Goal: Transaction & Acquisition: Purchase product/service

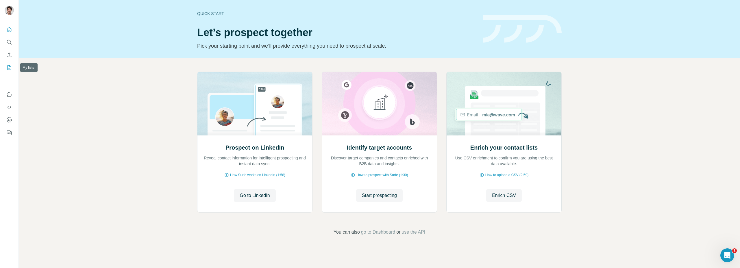
click at [12, 68] on icon "My lists" at bounding box center [9, 68] width 6 height 6
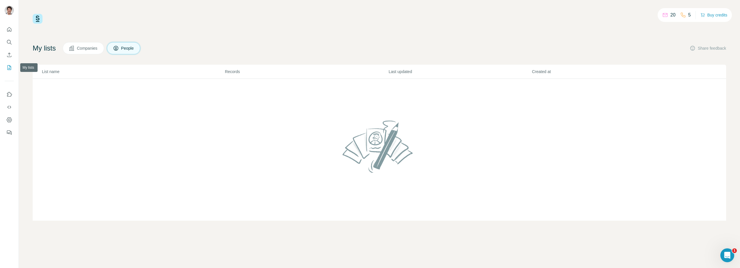
click at [13, 65] on button "My lists" at bounding box center [9, 67] width 9 height 10
click at [97, 49] on span "Companies" at bounding box center [87, 48] width 21 height 6
click at [96, 49] on span "Companies" at bounding box center [87, 48] width 21 height 6
click at [135, 52] on button "People" at bounding box center [124, 48] width 34 height 12
click at [12, 57] on button "Enrich CSV" at bounding box center [9, 55] width 9 height 10
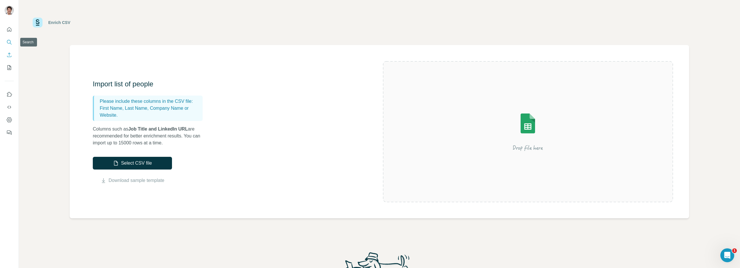
click at [9, 46] on button "Search" at bounding box center [9, 42] width 9 height 10
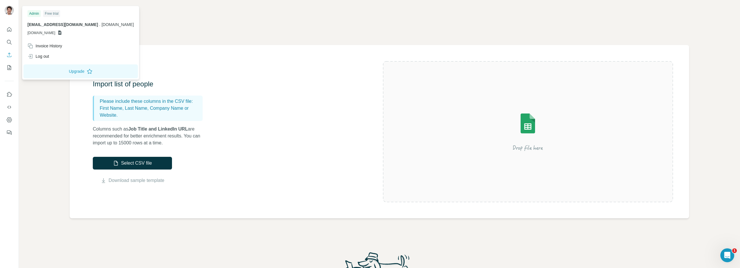
click at [10, 4] on div at bounding box center [10, 11] width 17 height 19
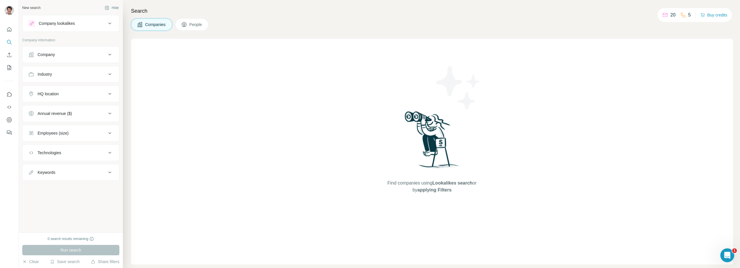
click at [11, 10] on img at bounding box center [9, 10] width 9 height 9
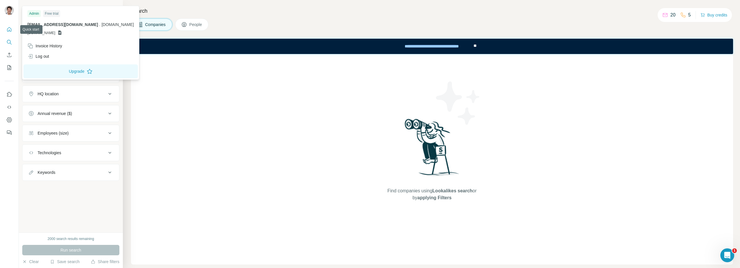
click at [10, 29] on icon "Quick start" at bounding box center [9, 30] width 6 height 6
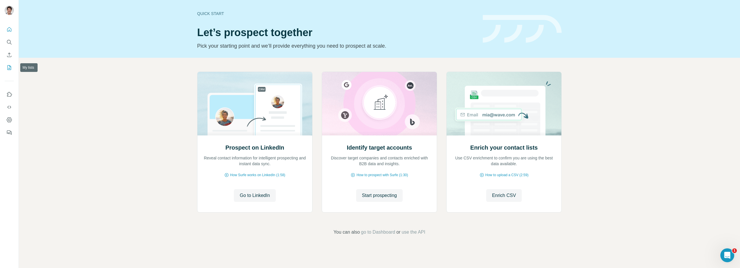
click at [10, 68] on icon "My lists" at bounding box center [9, 68] width 6 height 6
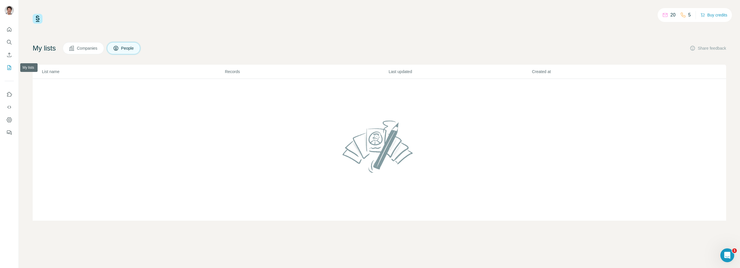
click at [10, 68] on icon "My lists" at bounding box center [9, 68] width 6 height 6
click at [81, 51] on button "Companies" at bounding box center [83, 48] width 41 height 12
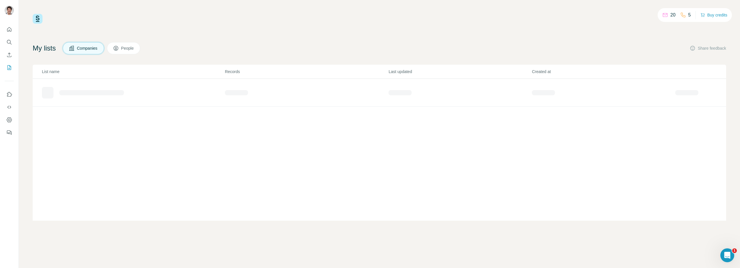
click at [81, 51] on button "Companies" at bounding box center [83, 48] width 41 height 12
click at [134, 50] on span "People" at bounding box center [127, 48] width 13 height 6
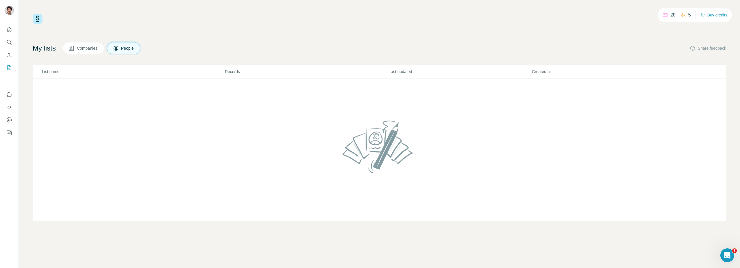
click at [134, 50] on span "People" at bounding box center [127, 48] width 13 height 6
click at [11, 118] on icon "Dashboard" at bounding box center [9, 120] width 6 height 6
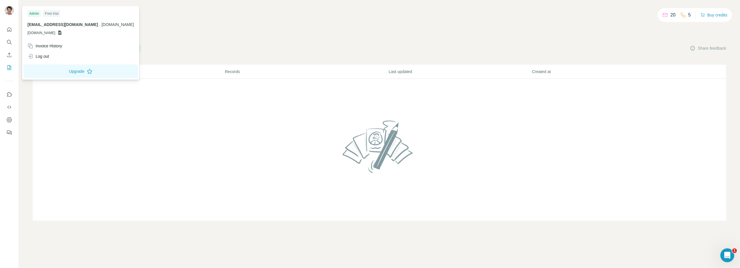
click at [12, 11] on img at bounding box center [9, 10] width 9 height 9
click at [174, 37] on div "20 5 Buy credits My lists Companies People Share feedback List name Records Las…" at bounding box center [380, 117] width 694 height 207
click at [62, 34] on icon at bounding box center [59, 33] width 3 height 4
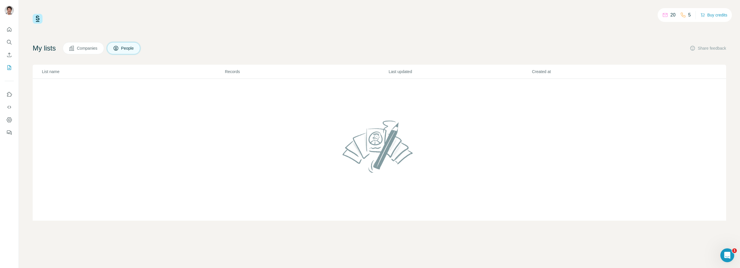
click at [188, 36] on div "20 5 Buy credits My lists Companies People Share feedback List name Records Las…" at bounding box center [380, 117] width 694 height 207
click at [93, 47] on span "Companies" at bounding box center [87, 48] width 21 height 6
click at [119, 47] on icon at bounding box center [116, 48] width 6 height 6
click at [101, 48] on button "Companies" at bounding box center [83, 48] width 41 height 12
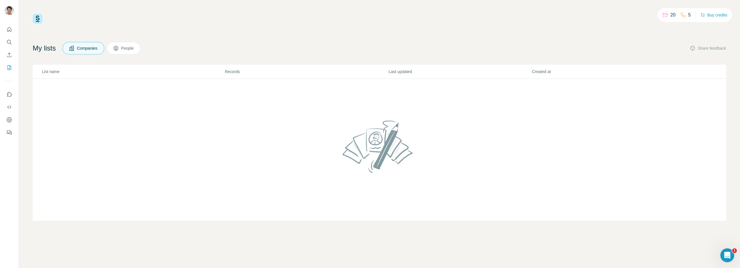
click at [128, 48] on span "People" at bounding box center [127, 48] width 13 height 6
click at [12, 56] on icon "Enrich CSV" at bounding box center [9, 55] width 6 height 6
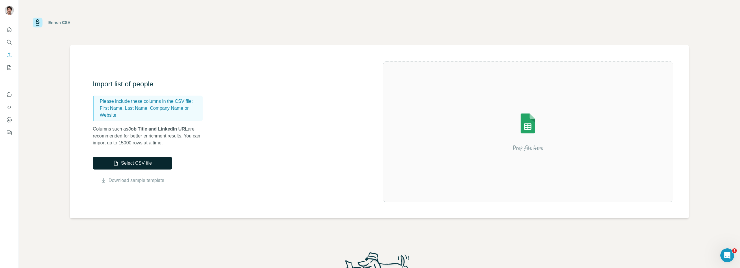
click at [147, 162] on button "Select CSV file" at bounding box center [132, 163] width 79 height 13
click at [160, 166] on button "Select CSV file" at bounding box center [132, 163] width 79 height 13
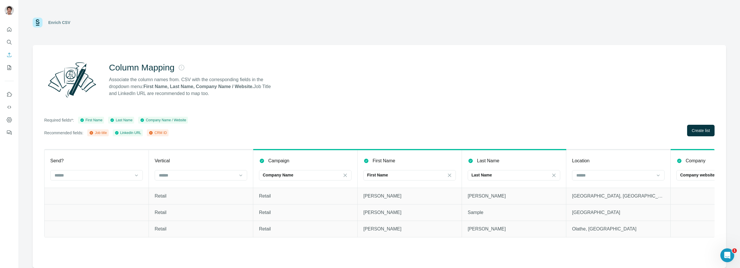
click at [623, 121] on div "Required fields*: First Name Last Name Company Name / Website Recommended field…" at bounding box center [379, 127] width 671 height 20
drag, startPoint x: 602, startPoint y: 157, endPoint x: 381, endPoint y: 163, distance: 221.3
click at [328, 171] on div "Company Name" at bounding box center [302, 176] width 78 height 10
click at [573, 155] on th "Location" at bounding box center [618, 169] width 104 height 38
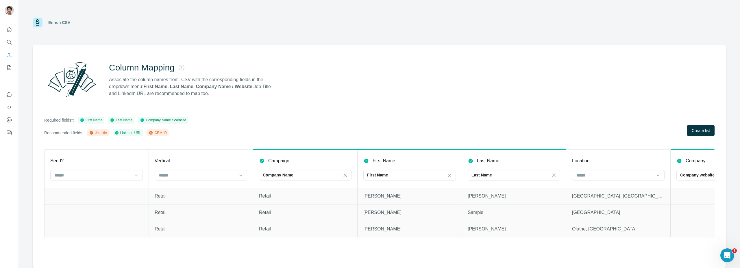
drag, startPoint x: 503, startPoint y: 244, endPoint x: 514, endPoint y: 241, distance: 11.2
click at [506, 243] on div "Send? Vertical Campaign Company Name First Name First Name Last Name Last Name …" at bounding box center [379, 198] width 671 height 99
drag, startPoint x: 599, startPoint y: 189, endPoint x: 481, endPoint y: 190, distance: 118.0
click at [606, 174] on input at bounding box center [615, 175] width 78 height 6
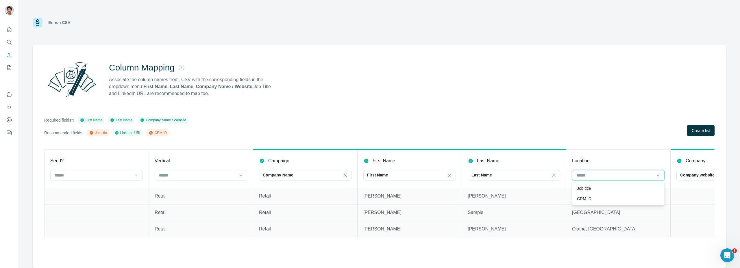
click at [606, 174] on input at bounding box center [615, 175] width 78 height 6
drag, startPoint x: 684, startPoint y: 167, endPoint x: 554, endPoint y: 168, distance: 130.4
click at [176, 172] on input at bounding box center [197, 175] width 78 height 6
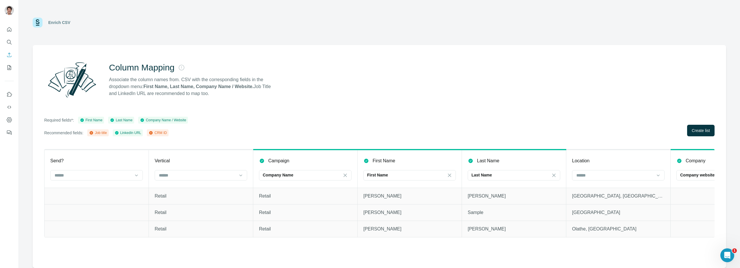
click at [263, 166] on th "Campaign Company Name" at bounding box center [305, 169] width 104 height 38
click at [697, 201] on td at bounding box center [723, 196] width 104 height 16
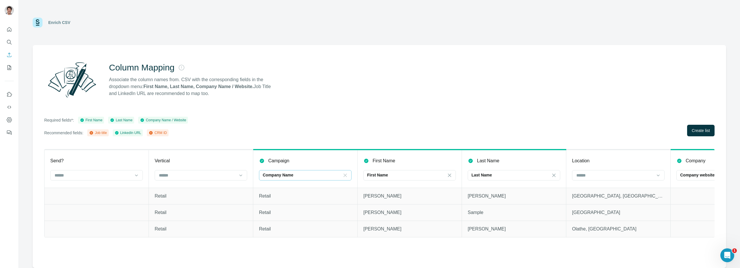
click at [346, 176] on icon at bounding box center [345, 175] width 3 height 3
click at [646, 177] on input at bounding box center [615, 175] width 78 height 6
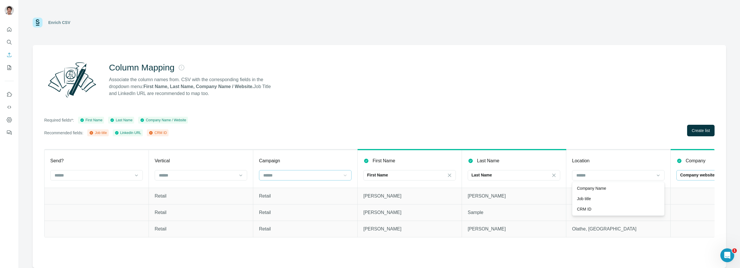
click at [693, 175] on p "Company website" at bounding box center [697, 175] width 34 height 6
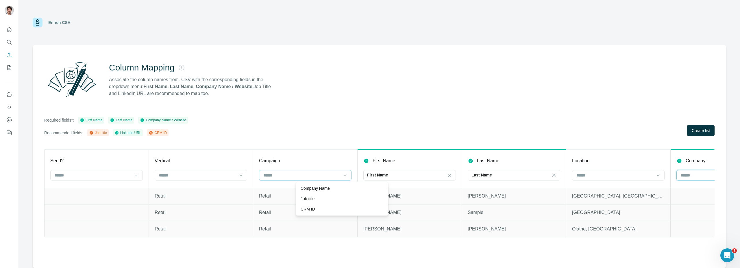
scroll to position [0, 381]
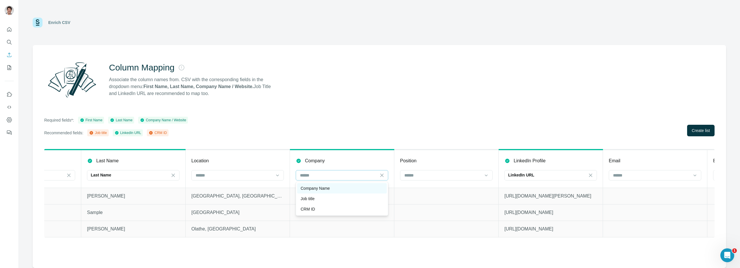
click at [341, 189] on div "Company Name" at bounding box center [342, 189] width 83 height 6
click at [227, 176] on input at bounding box center [234, 175] width 78 height 6
click at [453, 159] on div "Position" at bounding box center [446, 161] width 93 height 7
click at [456, 176] on input at bounding box center [443, 175] width 78 height 6
click at [455, 197] on div "Job title" at bounding box center [446, 199] width 83 height 6
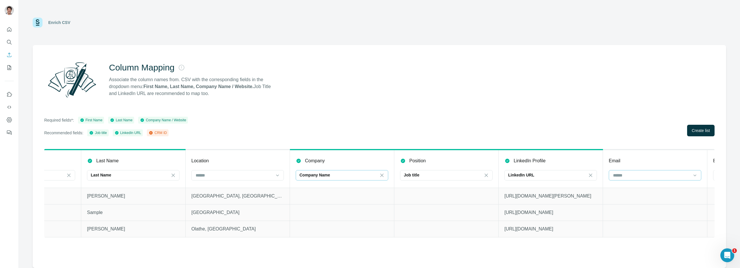
click at [632, 174] on input at bounding box center [652, 175] width 78 height 6
click at [630, 162] on div "Email" at bounding box center [655, 161] width 93 height 7
click at [713, 163] on p "Email sender" at bounding box center [726, 161] width 27 height 7
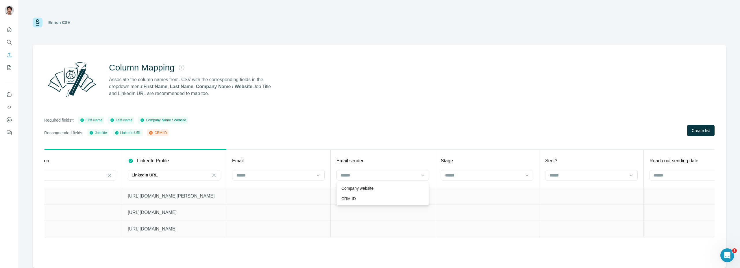
drag, startPoint x: 437, startPoint y: 142, endPoint x: 545, endPoint y: 116, distance: 111.0
click at [438, 141] on div "Column Mapping Associate the column names from. CSV with the corresponding fiel…" at bounding box center [380, 156] width 694 height 223
click at [53, 172] on div "Job title" at bounding box center [66, 175] width 78 height 6
click at [49, 162] on p "Position" at bounding box center [41, 161] width 16 height 7
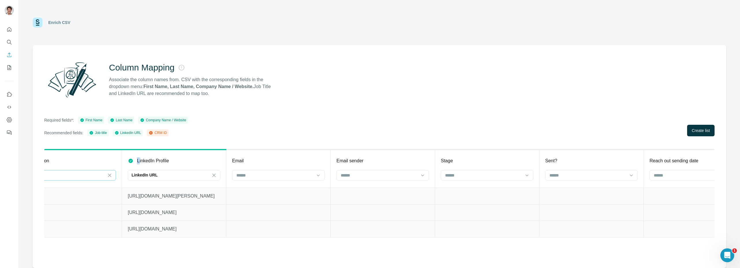
drag, startPoint x: 49, startPoint y: 162, endPoint x: 140, endPoint y: 160, distance: 90.8
click at [140, 160] on tr "Send? Vertical Campaign First Name First Name Last Name Last Name Location Comp…" at bounding box center [696, 169] width 2819 height 38
drag, startPoint x: 238, startPoint y: 256, endPoint x: 235, endPoint y: 236, distance: 20.5
click at [237, 253] on div "Column Mapping Associate the column names from. CSV with the corresponding fiel…" at bounding box center [380, 156] width 694 height 223
drag, startPoint x: 61, startPoint y: 150, endPoint x: 192, endPoint y: 154, distance: 131.1
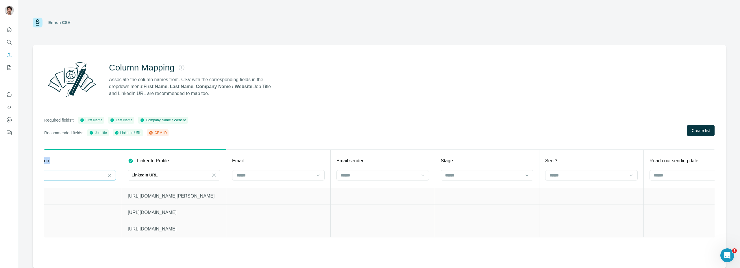
click at [169, 154] on tr "Send? Vertical Campaign First Name First Name Last Name Last Name Location Comp…" at bounding box center [696, 169] width 2819 height 38
click at [242, 157] on th "Email" at bounding box center [278, 169] width 104 height 38
click at [242, 154] on th "Email" at bounding box center [278, 169] width 104 height 38
click at [103, 120] on div "First Name" at bounding box center [91, 120] width 23 height 5
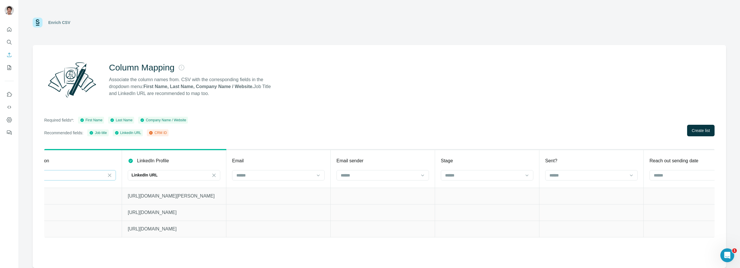
click at [100, 120] on div "First Name" at bounding box center [91, 120] width 23 height 5
drag, startPoint x: 100, startPoint y: 120, endPoint x: 224, endPoint y: 126, distance: 124.8
click at [172, 126] on div "Required fields*: First Name Last Name Company Name / Website Recommended field…" at bounding box center [116, 127] width 144 height 20
click at [706, 132] on span "Create list" at bounding box center [701, 131] width 18 height 6
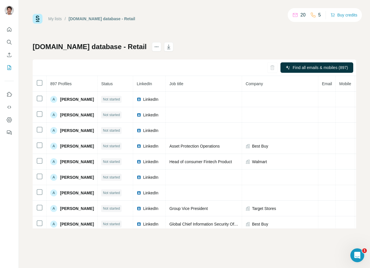
click at [221, 259] on div "My lists / [DOMAIN_NAME] database - Retail 20 5 Buy credits [DOMAIN_NAME] datab…" at bounding box center [195, 134] width 352 height 268
click at [220, 249] on div "My lists / [DOMAIN_NAME] database - Retail 20 5 Buy credits [DOMAIN_NAME] datab…" at bounding box center [195, 134] width 352 height 268
drag, startPoint x: 287, startPoint y: 264, endPoint x: 284, endPoint y: 268, distance: 4.9
click at [287, 264] on div "My lists / [DOMAIN_NAME] database - Retail 20 5 Buy credits [DOMAIN_NAME] datab…" at bounding box center [195, 134] width 352 height 268
click at [280, 257] on div "My lists / [DOMAIN_NAME] database - Retail 20 5 Buy credits [DOMAIN_NAME] datab…" at bounding box center [195, 134] width 352 height 268
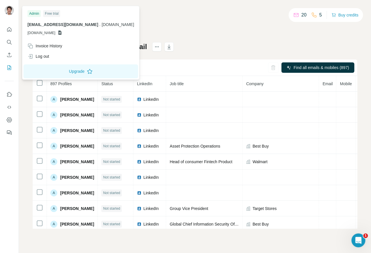
click at [11, 68] on icon "My lists" at bounding box center [9, 68] width 6 height 6
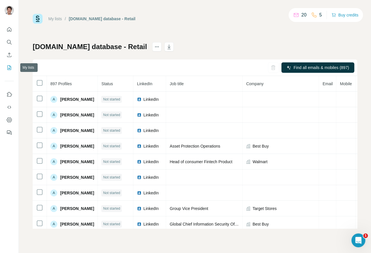
click at [10, 67] on icon "My lists" at bounding box center [9, 67] width 3 height 4
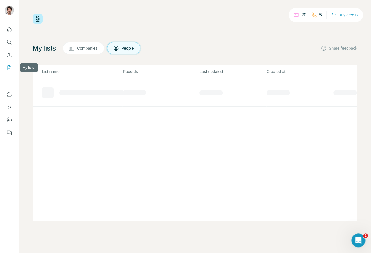
click at [10, 67] on icon "My lists" at bounding box center [9, 67] width 3 height 4
click at [11, 31] on icon "Quick start" at bounding box center [9, 29] width 4 height 4
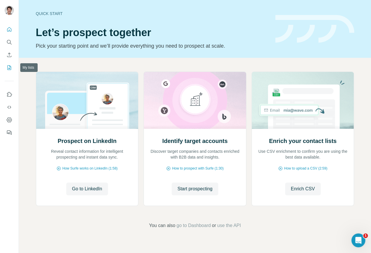
click at [10, 66] on icon "My lists" at bounding box center [9, 68] width 6 height 6
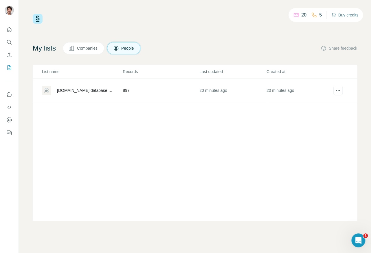
click at [342, 16] on button "Buy credits" at bounding box center [344, 15] width 27 height 8
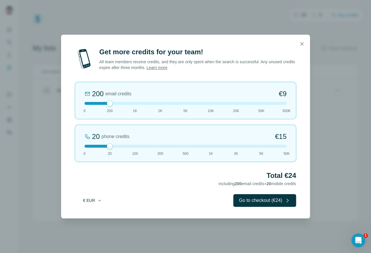
click at [89, 205] on button "€ EUR" at bounding box center [92, 200] width 27 height 10
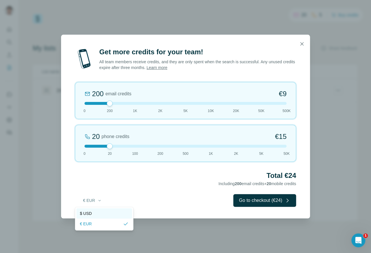
click at [98, 213] on div "$ USD" at bounding box center [104, 214] width 49 height 6
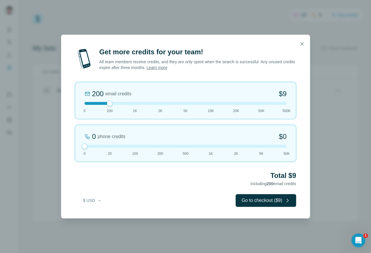
drag, startPoint x: 109, startPoint y: 145, endPoint x: 87, endPoint y: 149, distance: 22.3
click at [87, 149] on div "0 phone credits $0 [PHONE_NUMBER] 1K 2K 5K 50K" at bounding box center [185, 143] width 221 height 37
click at [132, 103] on div at bounding box center [185, 103] width 202 height 3
click at [151, 168] on div "Get more credits for your team! All team members receive credits, and they are …" at bounding box center [185, 132] width 249 height 171
click at [160, 103] on div at bounding box center [185, 103] width 202 height 3
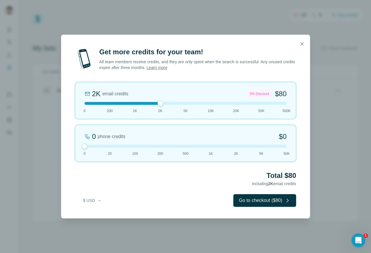
click at [144, 104] on div at bounding box center [185, 103] width 202 height 3
click at [150, 104] on div at bounding box center [185, 103] width 202 height 3
click at [160, 104] on div at bounding box center [160, 104] width 6 height 6
click at [134, 103] on div "2K email credits 5% Discount $80 0 200 1K 2K 5K 10K 20K 50K 500K" at bounding box center [185, 100] width 221 height 37
click at [134, 103] on div at bounding box center [135, 104] width 6 height 6
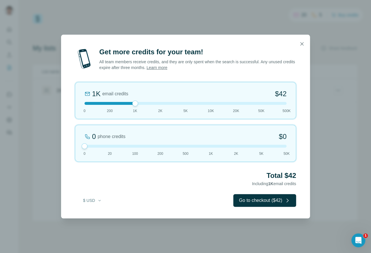
click at [190, 103] on div at bounding box center [185, 103] width 202 height 3
click at [160, 103] on div at bounding box center [185, 103] width 202 height 3
click at [136, 103] on div at bounding box center [185, 103] width 202 height 3
click at [158, 105] on div at bounding box center [185, 103] width 202 height 3
click at [250, 92] on div "5% Discount" at bounding box center [259, 94] width 23 height 7
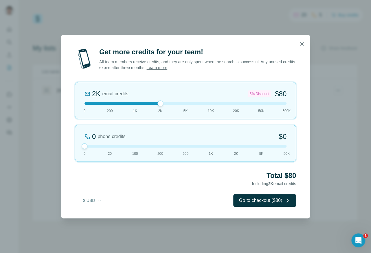
click at [250, 92] on div "5% Discount" at bounding box center [259, 94] width 23 height 7
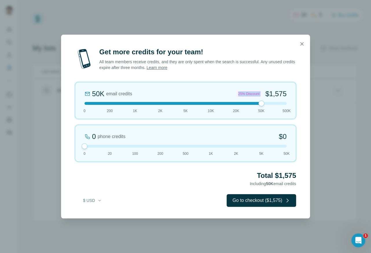
click at [250, 92] on div "25% Discount" at bounding box center [248, 94] width 25 height 7
click at [160, 106] on div "50K email credits 25% Discount $1,575 0 200 1K 2K 5K 10K 20K 50K 500K" at bounding box center [185, 100] width 221 height 37
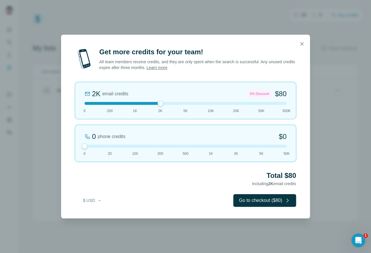
click at [135, 104] on div at bounding box center [185, 103] width 202 height 3
click at [256, 201] on button "Go to checkout ($42)" at bounding box center [264, 200] width 63 height 13
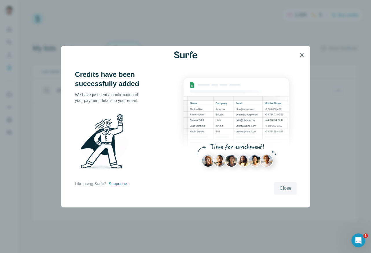
click at [290, 191] on span "Close" at bounding box center [285, 188] width 12 height 7
